Goal: Find specific page/section: Find specific page/section

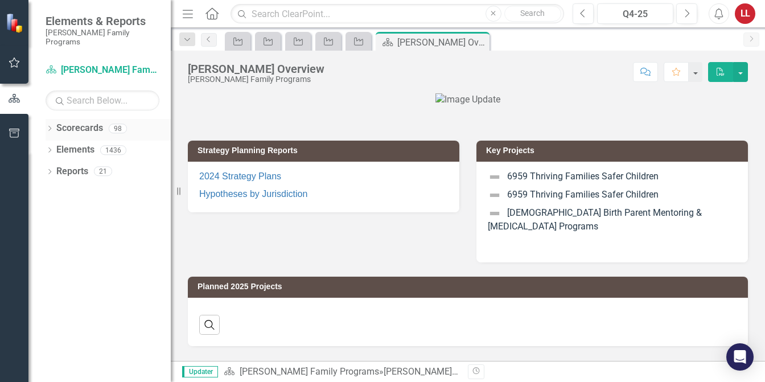
click at [83, 122] on link "Scorecards" at bounding box center [79, 128] width 47 height 13
click at [50, 126] on icon at bounding box center [49, 128] width 3 height 5
click at [56, 146] on icon "Dropdown" at bounding box center [55, 149] width 9 height 7
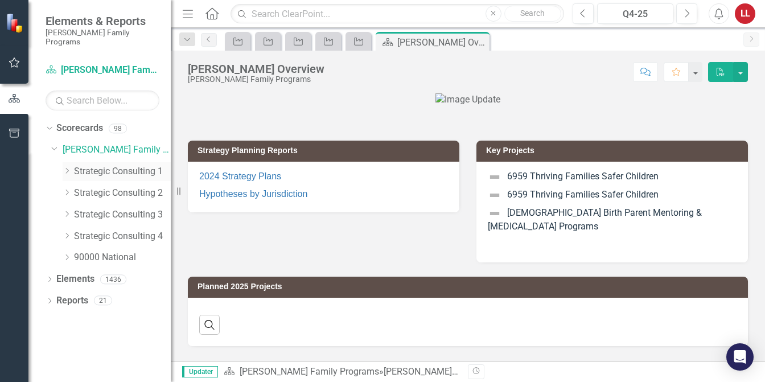
click at [68, 167] on icon "Dropdown" at bounding box center [67, 170] width 9 height 7
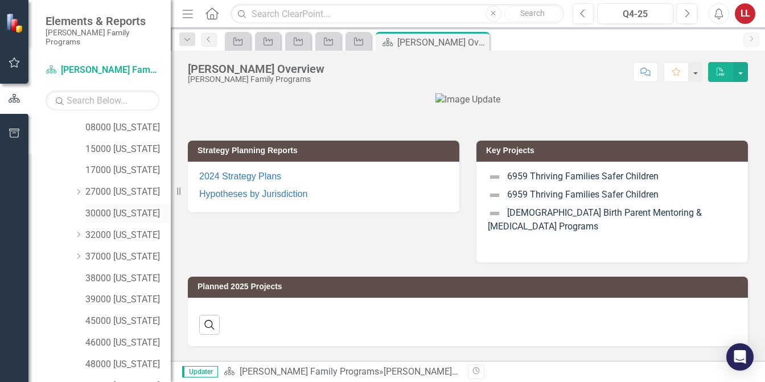
scroll to position [114, 0]
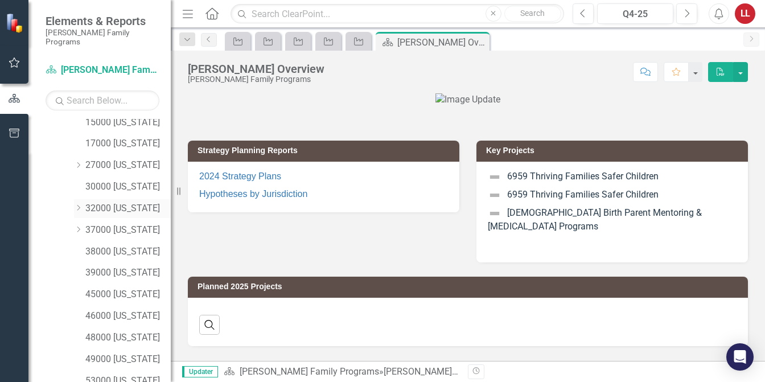
click at [77, 204] on icon "Dropdown" at bounding box center [78, 207] width 9 height 7
click at [131, 224] on link "32003 [PERSON_NAME]" at bounding box center [134, 230] width 74 height 13
click at [126, 202] on link "32000 [US_STATE]" at bounding box center [127, 208] width 85 height 13
click at [130, 202] on link "32000 [US_STATE]" at bounding box center [127, 208] width 85 height 13
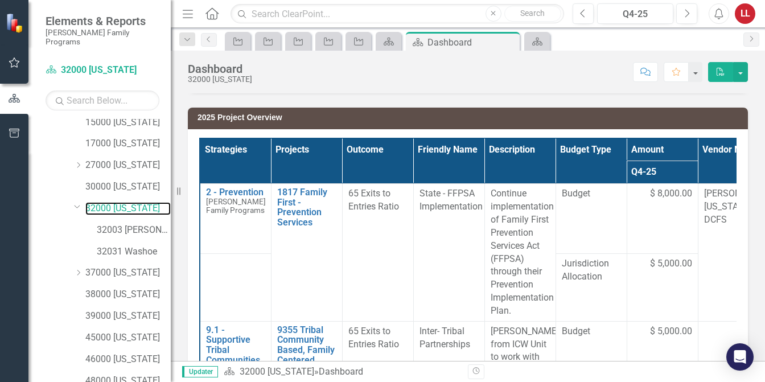
scroll to position [162, 0]
